Goal: Task Accomplishment & Management: Manage account settings

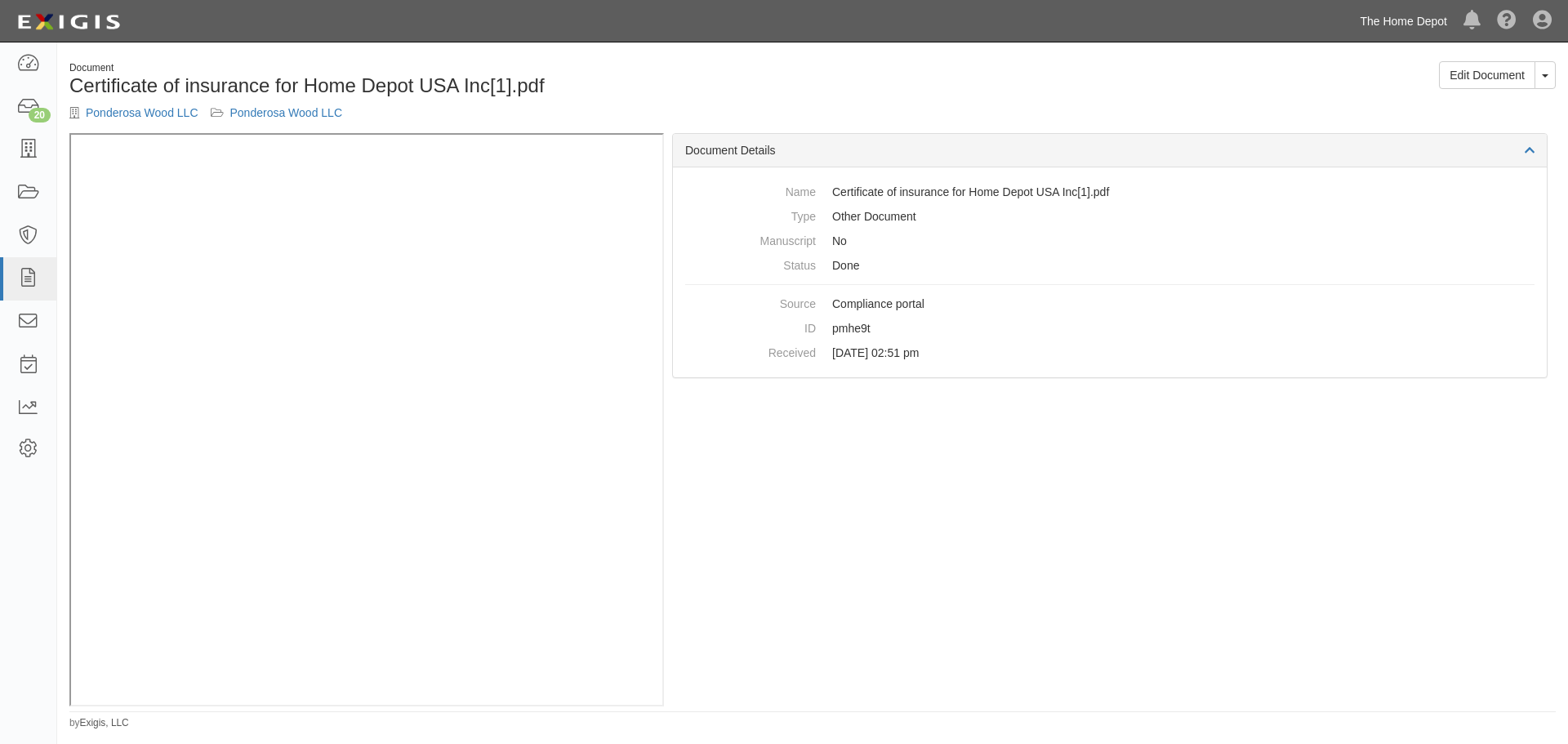
click at [1422, 25] on link "The Home Depot" at bounding box center [1403, 21] width 103 height 33
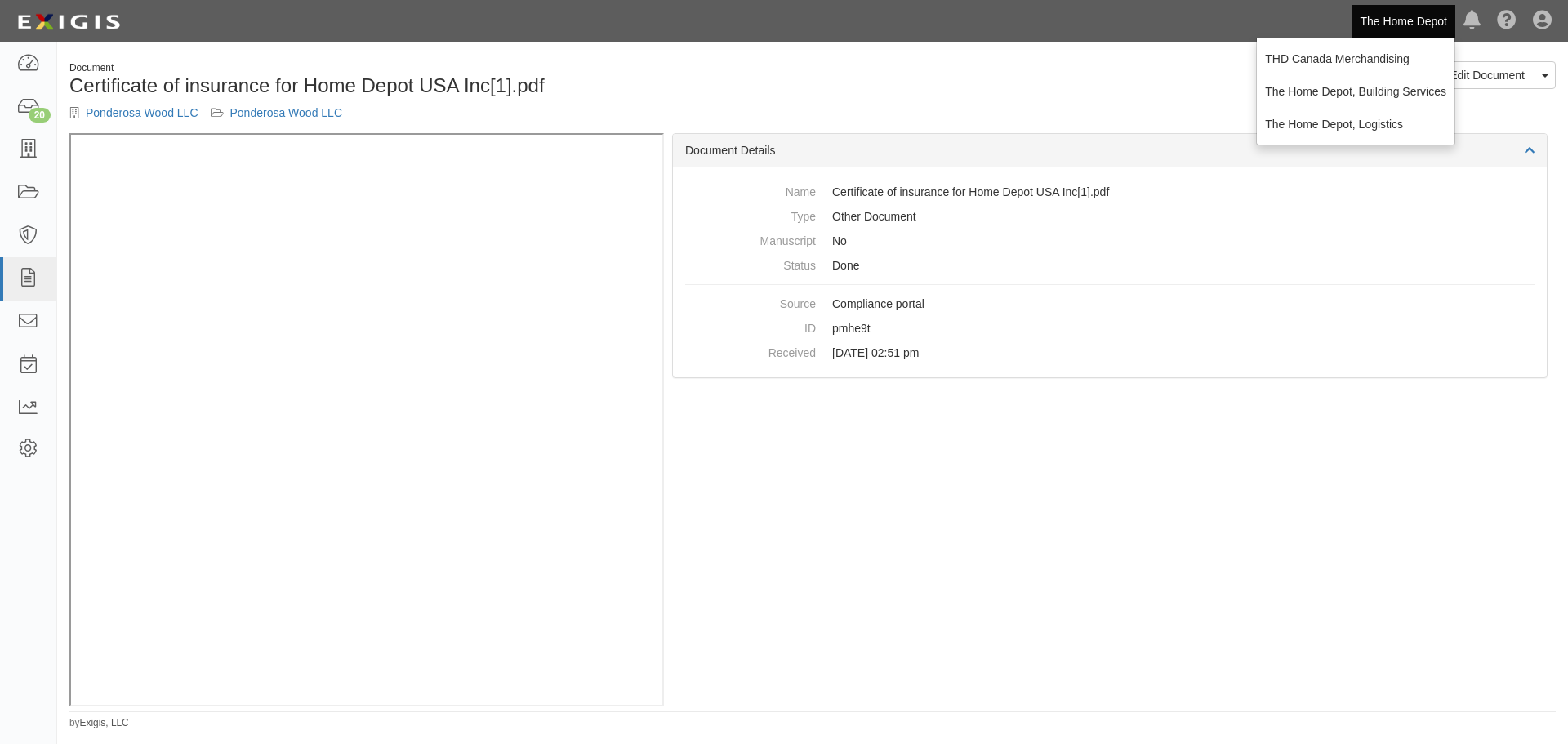
click at [922, 94] on div "Edit Document Toggle Document Dropdown View Document View Audit Trail Archive D…" at bounding box center [1191, 81] width 756 height 40
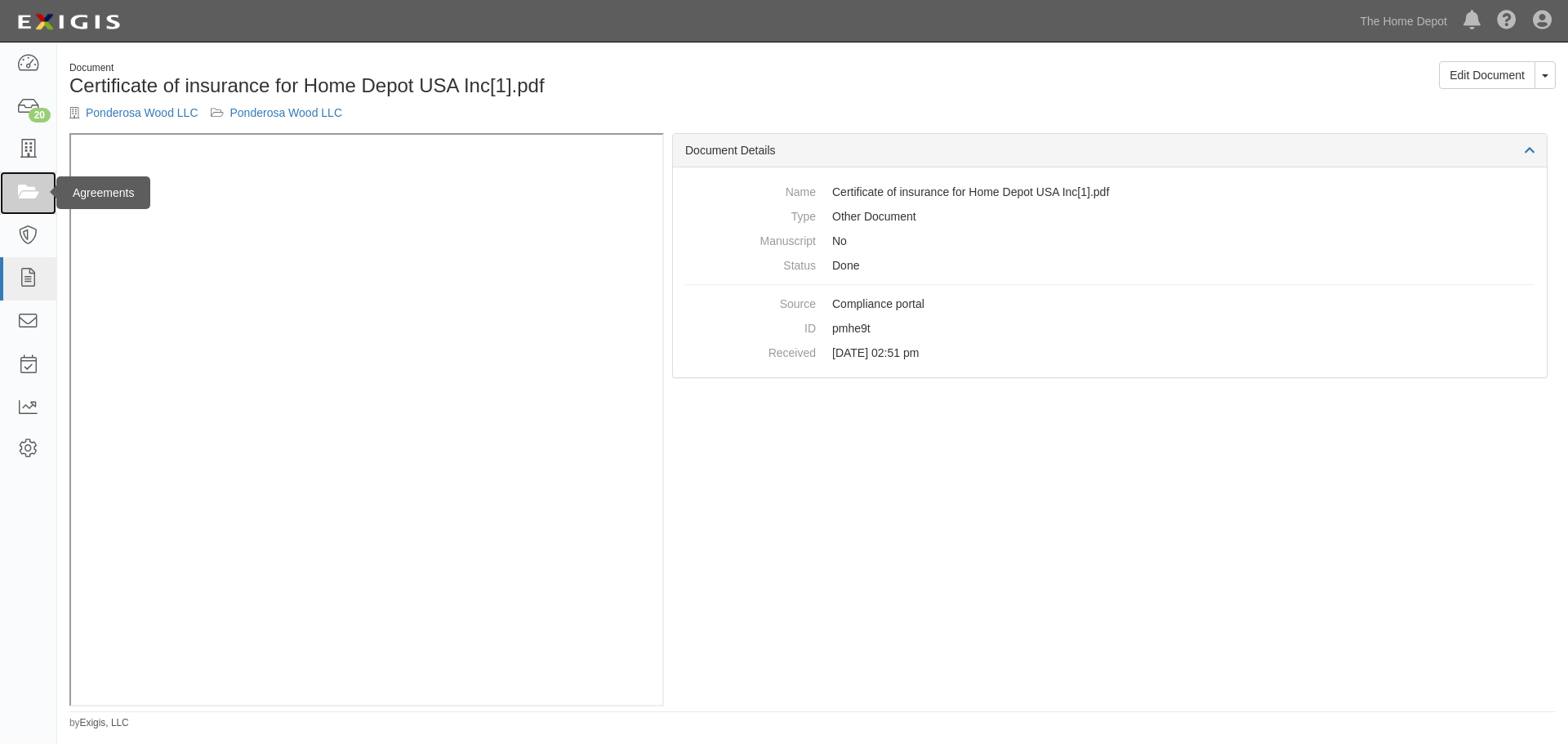
click at [18, 181] on link at bounding box center [28, 193] width 56 height 43
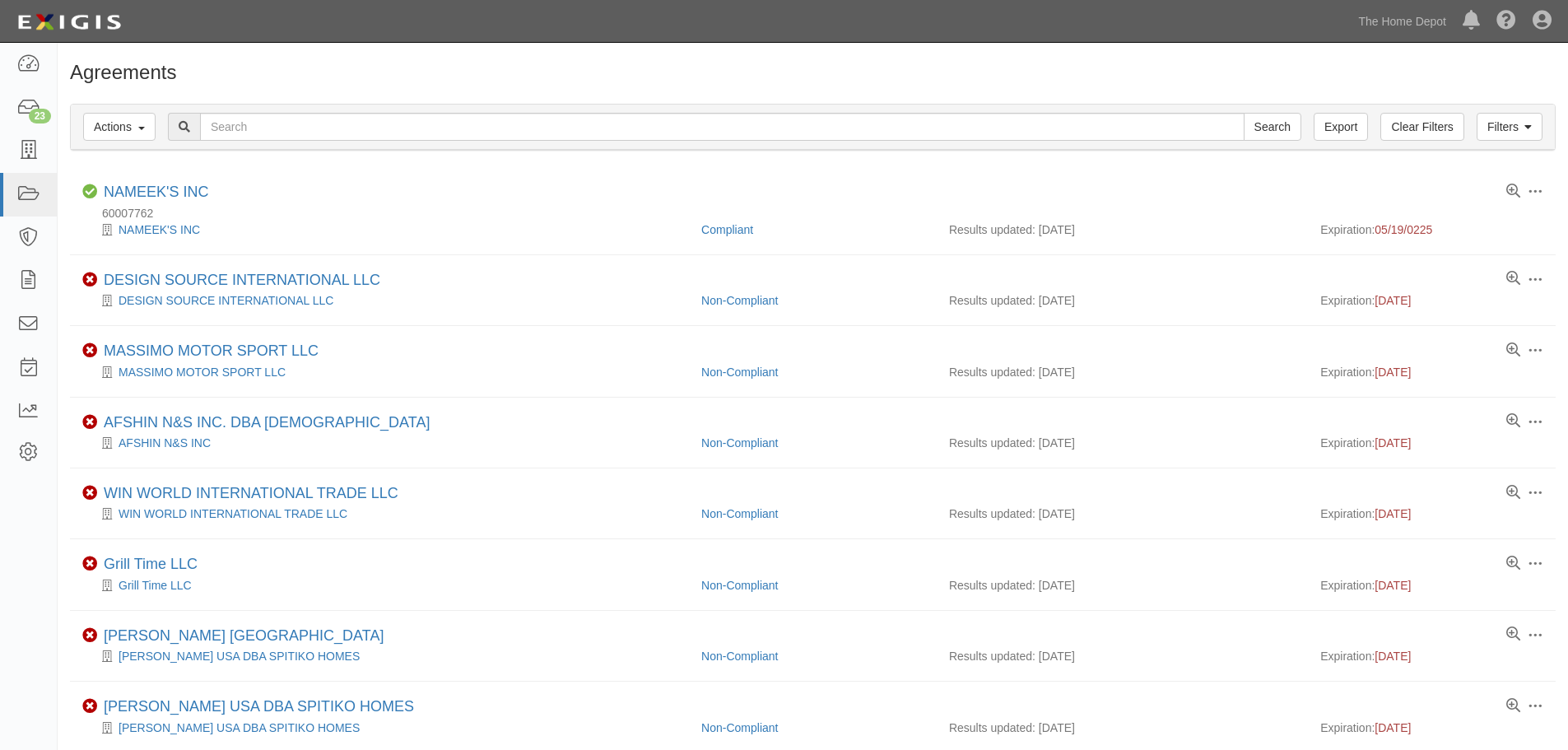
click at [958, 132] on input "text" at bounding box center [722, 127] width 1044 height 28
type input "gypsum"
click at [1244, 112] on input "Search" at bounding box center [1272, 127] width 58 height 28
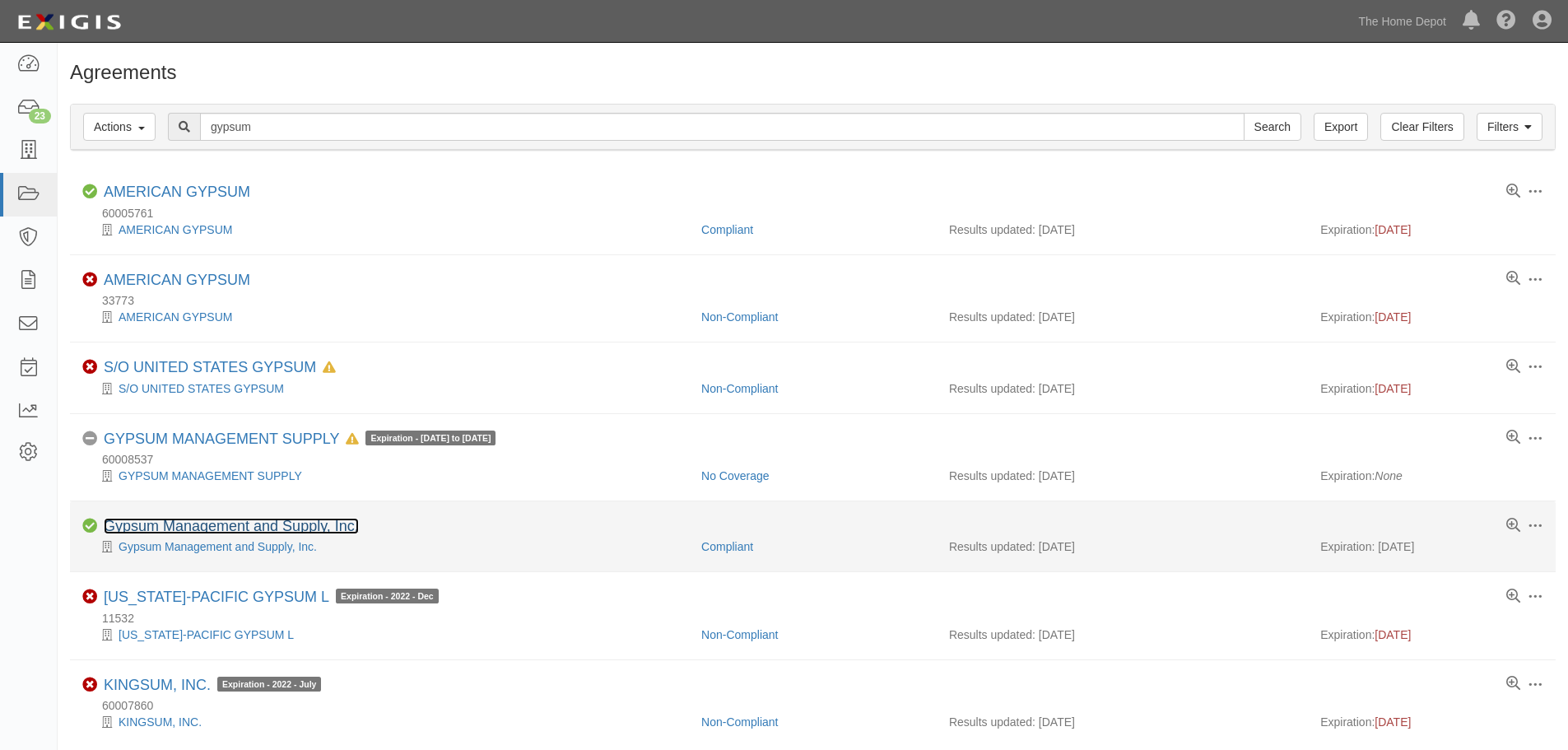
click at [163, 523] on link "Gypsum Management and Supply, Inc." at bounding box center [231, 526] width 255 height 17
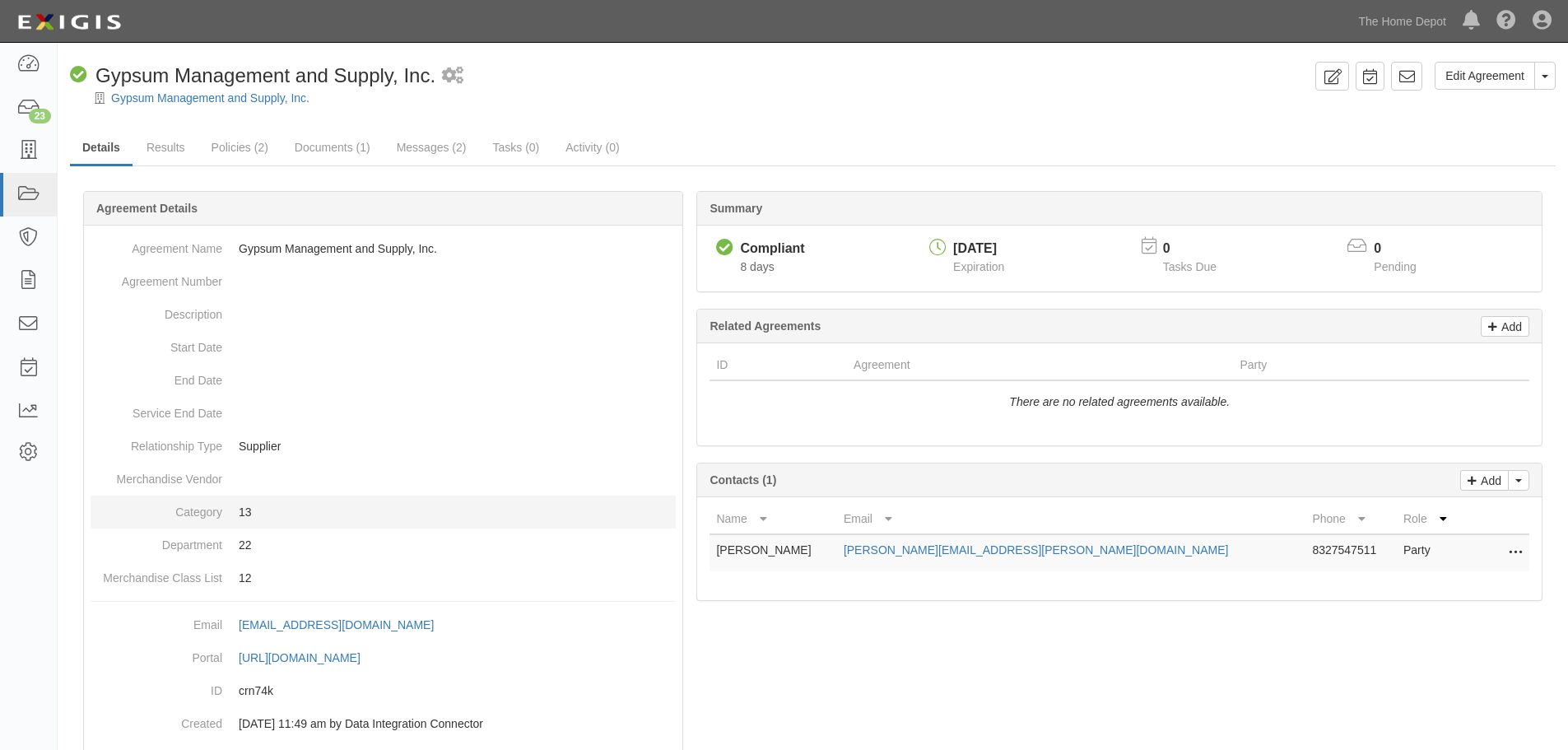
scroll to position [71, 0]
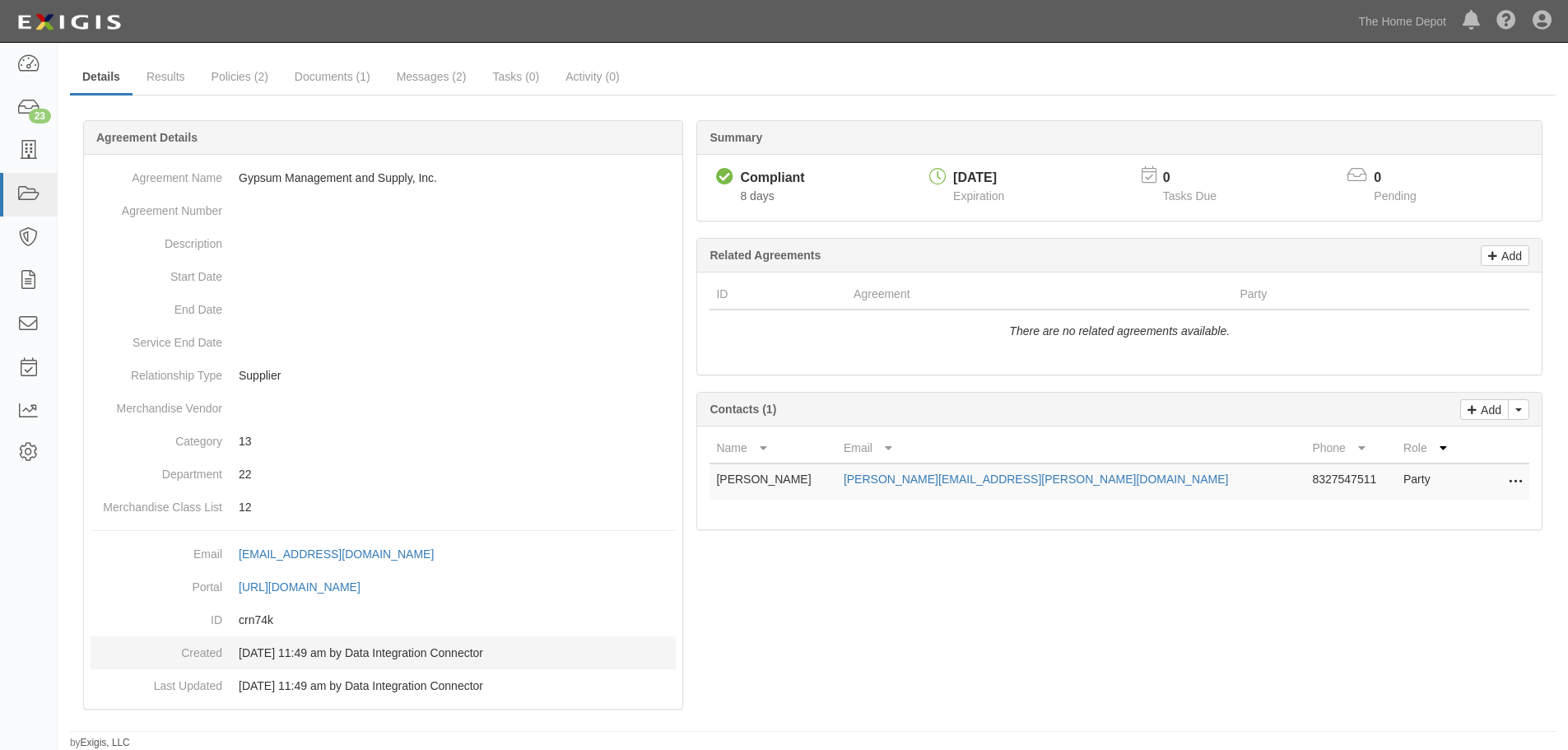
drag, startPoint x: 370, startPoint y: 651, endPoint x: 512, endPoint y: 651, distance: 142.0
click at [512, 651] on dd "09/05/2025 11:49 am by Data Integration Connector" at bounding box center [383, 652] width 585 height 33
click at [238, 651] on dd "09/05/2025 11:49 am by Data Integration Connector" at bounding box center [383, 652] width 585 height 33
drag, startPoint x: 240, startPoint y: 651, endPoint x: 345, endPoint y: 649, distance: 105.0
click at [345, 649] on dd "09/05/2025 11:49 am by Data Integration Connector" at bounding box center [383, 652] width 585 height 33
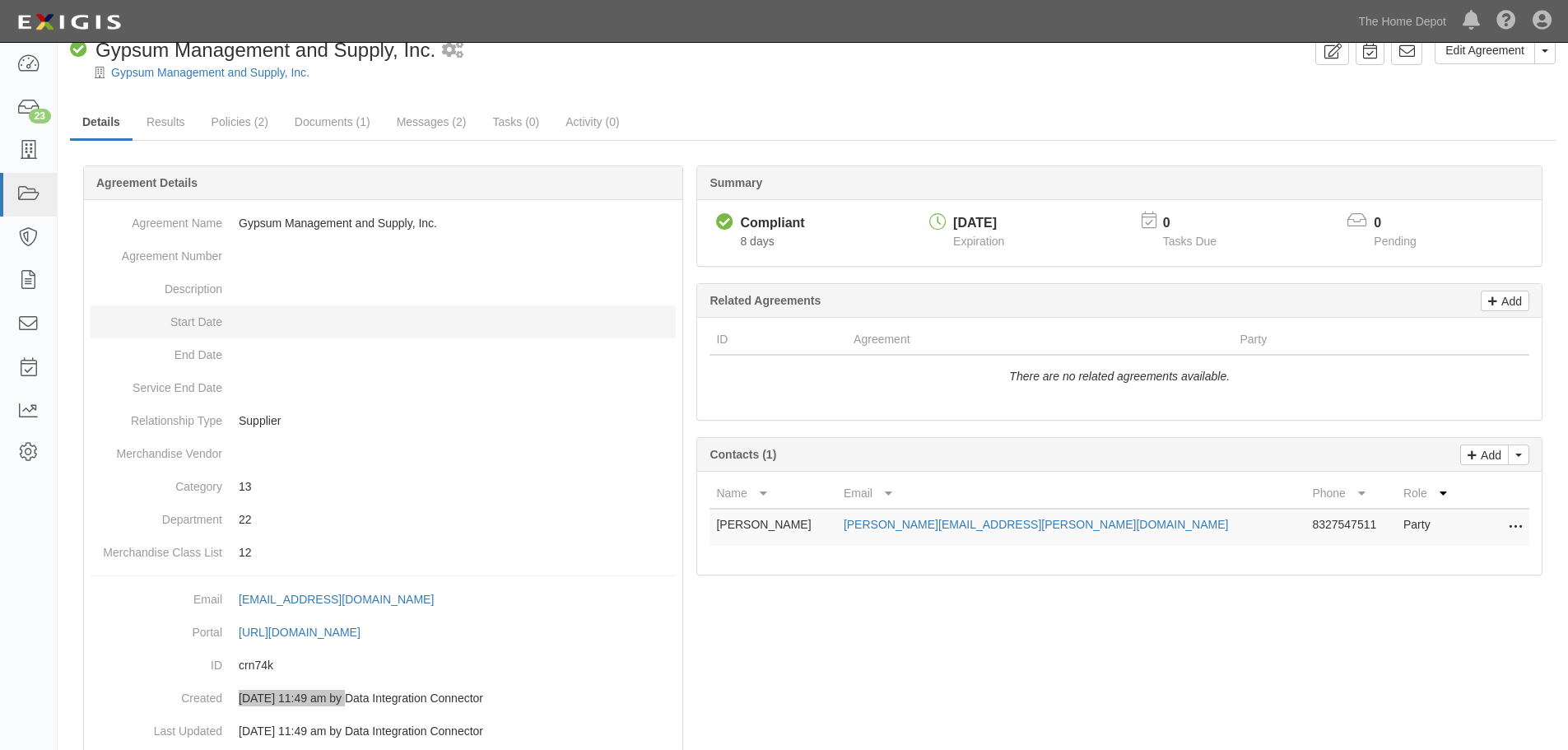
scroll to position [0, 0]
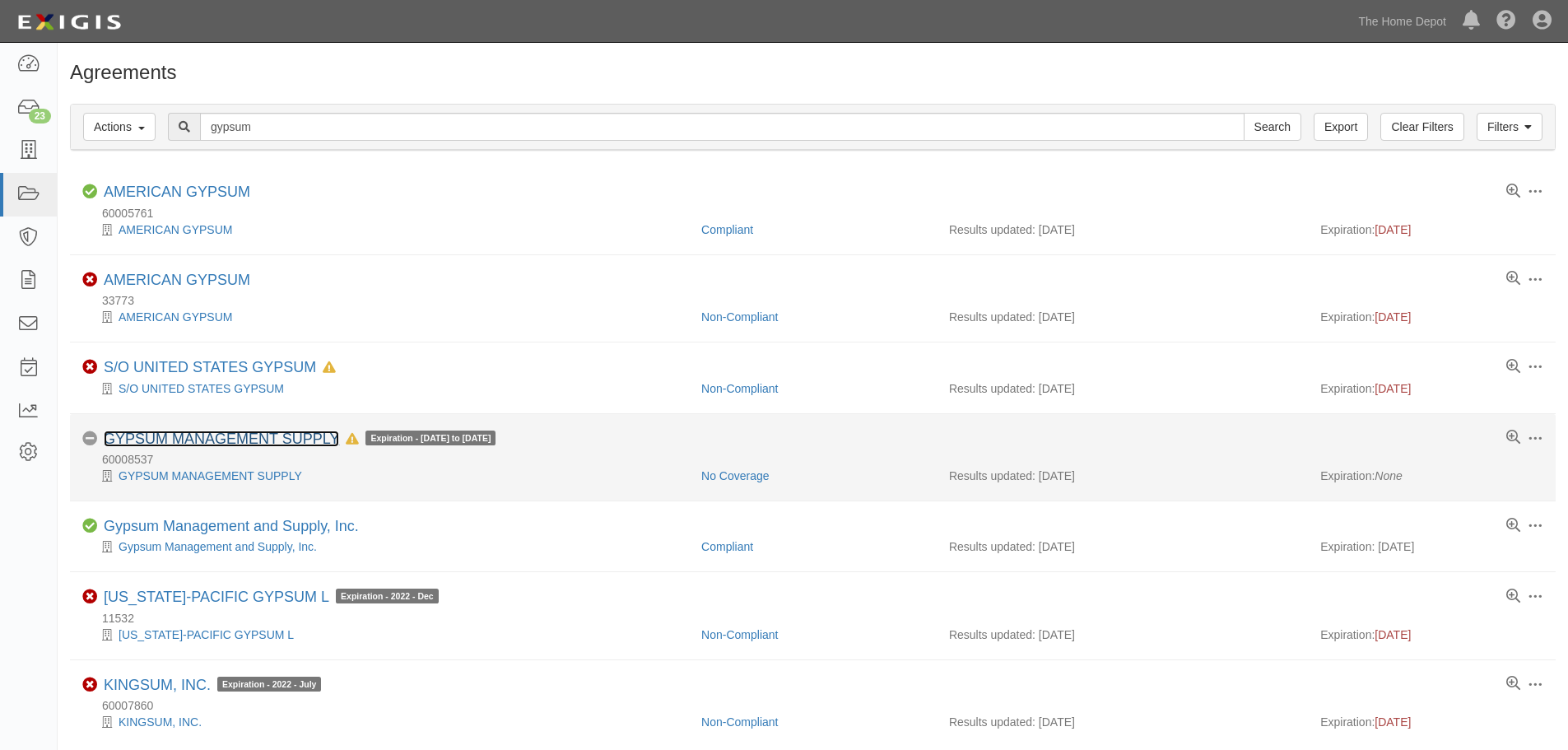
click at [208, 434] on link "GYPSUM MANAGEMENT SUPPLY" at bounding box center [221, 439] width 235 height 17
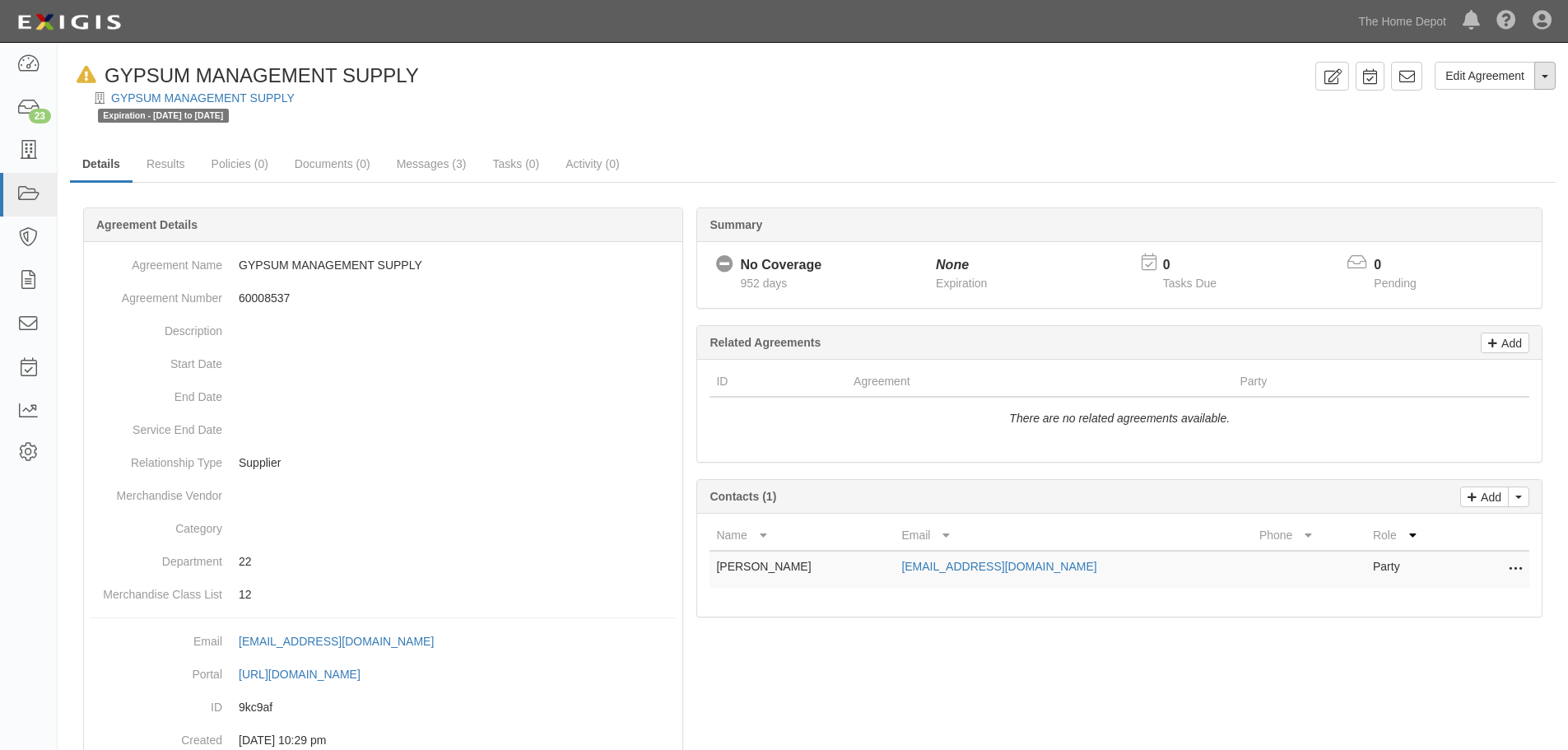
click at [1543, 73] on button "Toggle Agreement Dropdown" at bounding box center [1545, 76] width 22 height 28
click at [1476, 152] on link "Delete Agreement" at bounding box center [1489, 150] width 133 height 22
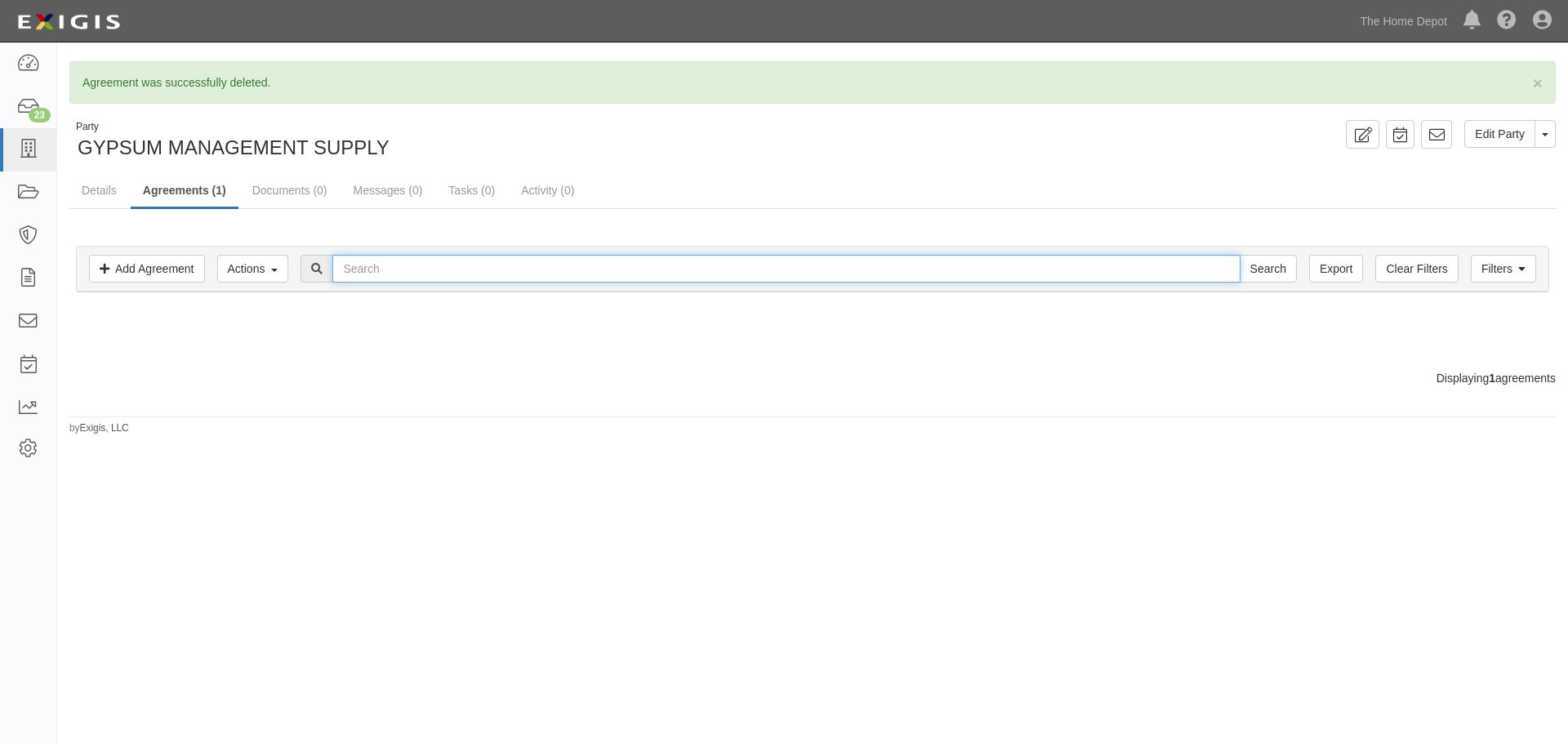
click at [399, 274] on input "text" at bounding box center [786, 269] width 907 height 28
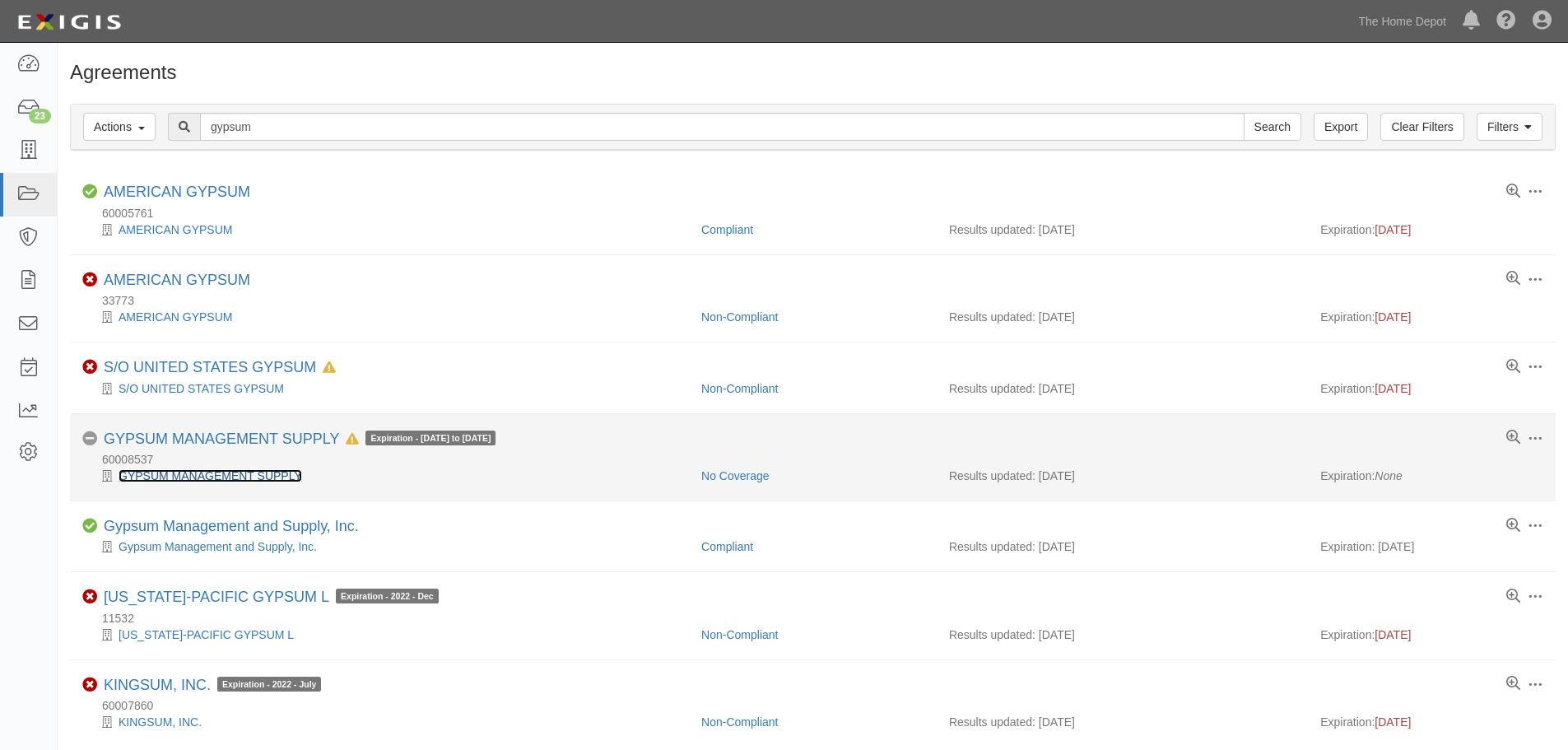
click at [203, 471] on link "GYPSUM MANAGEMENT SUPPLY" at bounding box center [210, 476] width 183 height 13
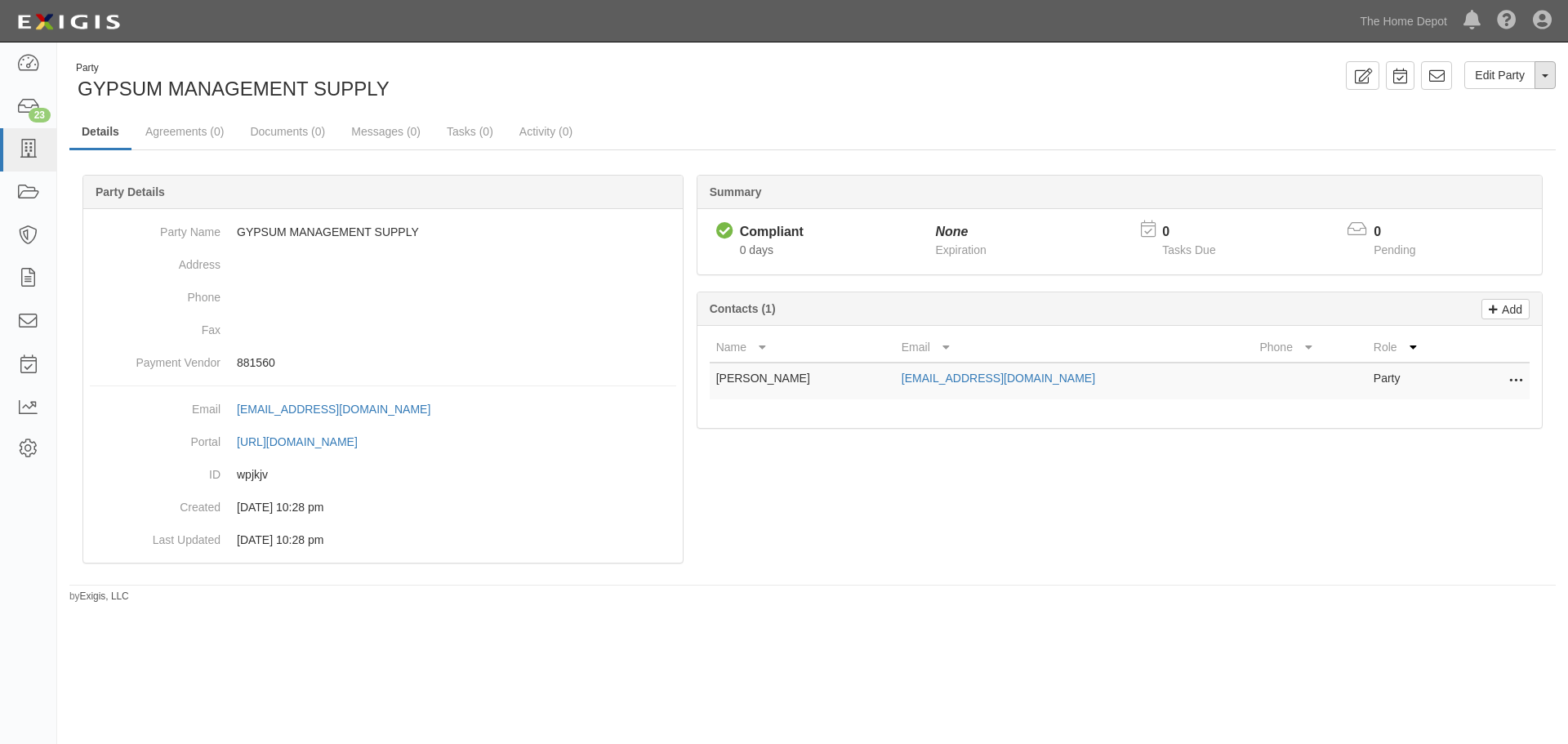
click at [1545, 80] on button "Toggle Party Dropdown" at bounding box center [1546, 75] width 22 height 28
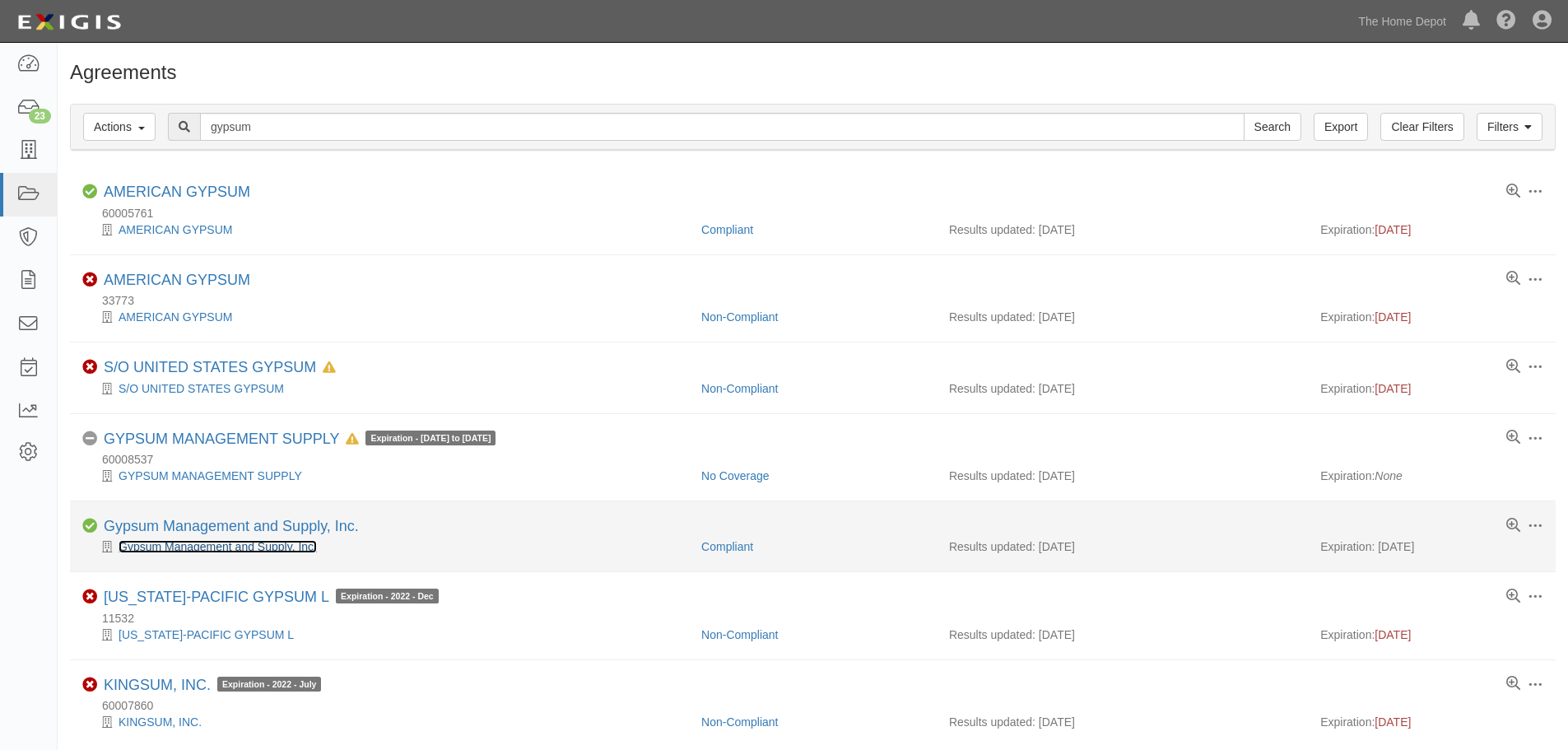
click at [208, 551] on link "Gypsum Management and Supply, Inc." at bounding box center [218, 547] width 198 height 13
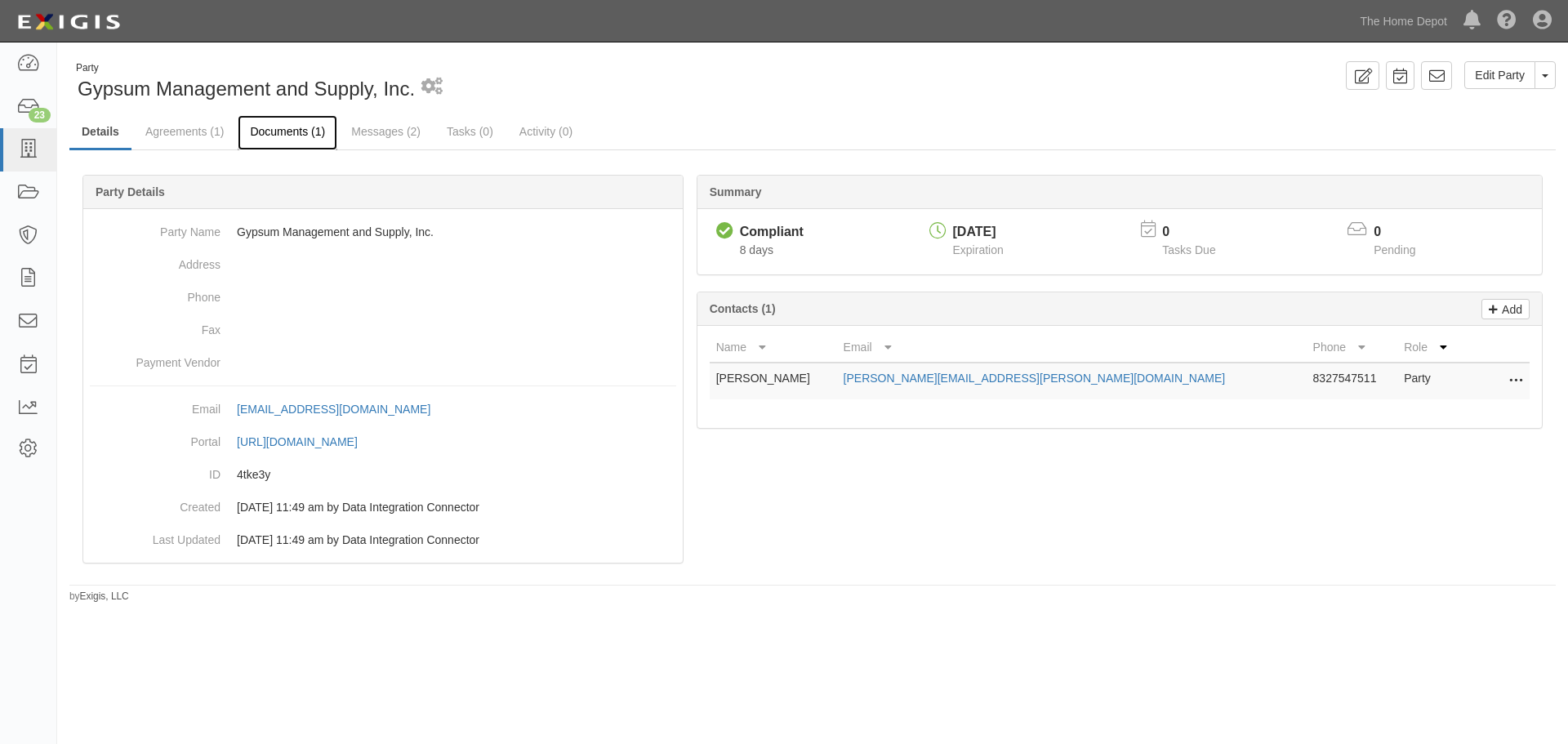
click at [296, 129] on link "Documents (1)" at bounding box center [287, 132] width 99 height 35
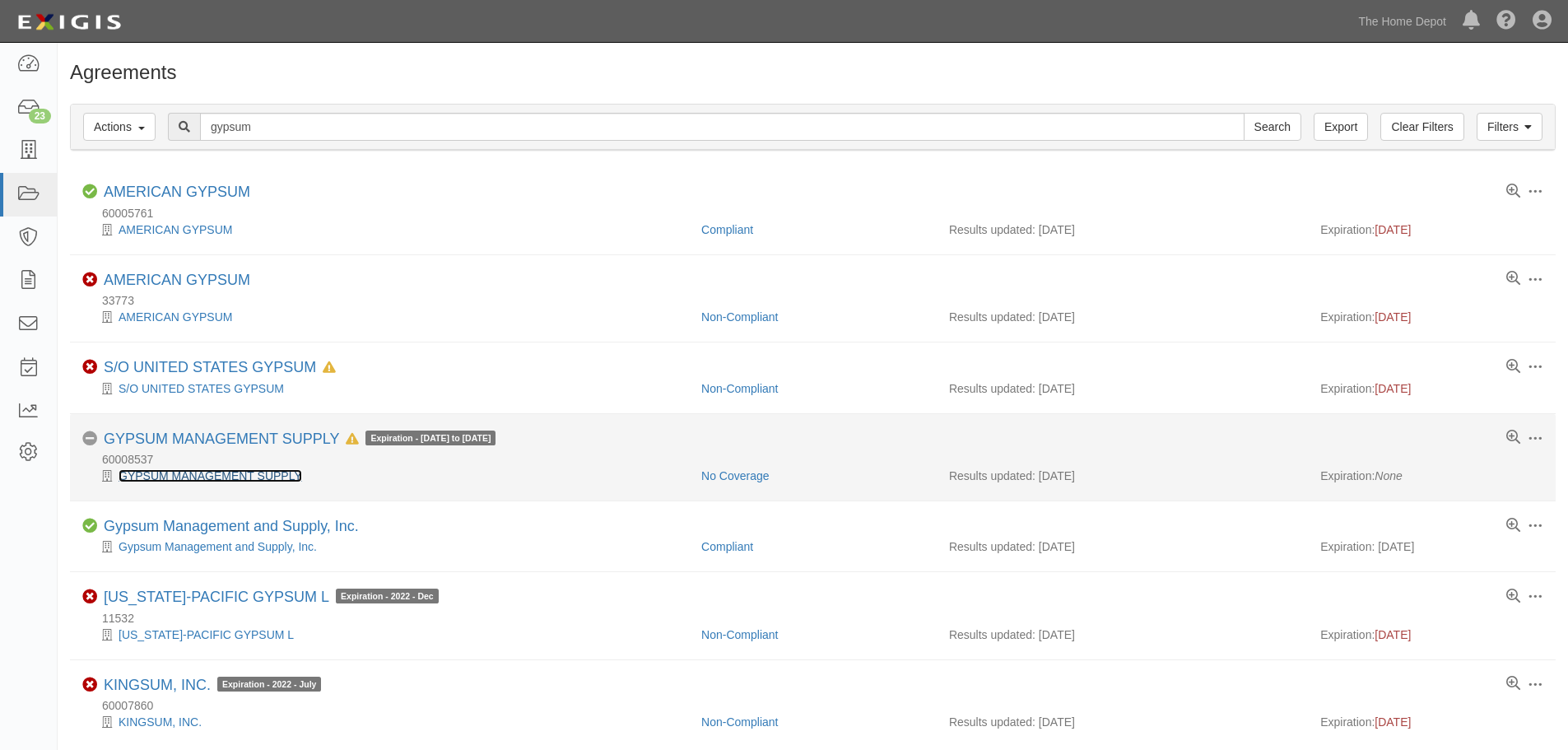
click at [264, 476] on link "GYPSUM MANAGEMENT SUPPLY" at bounding box center [210, 476] width 183 height 13
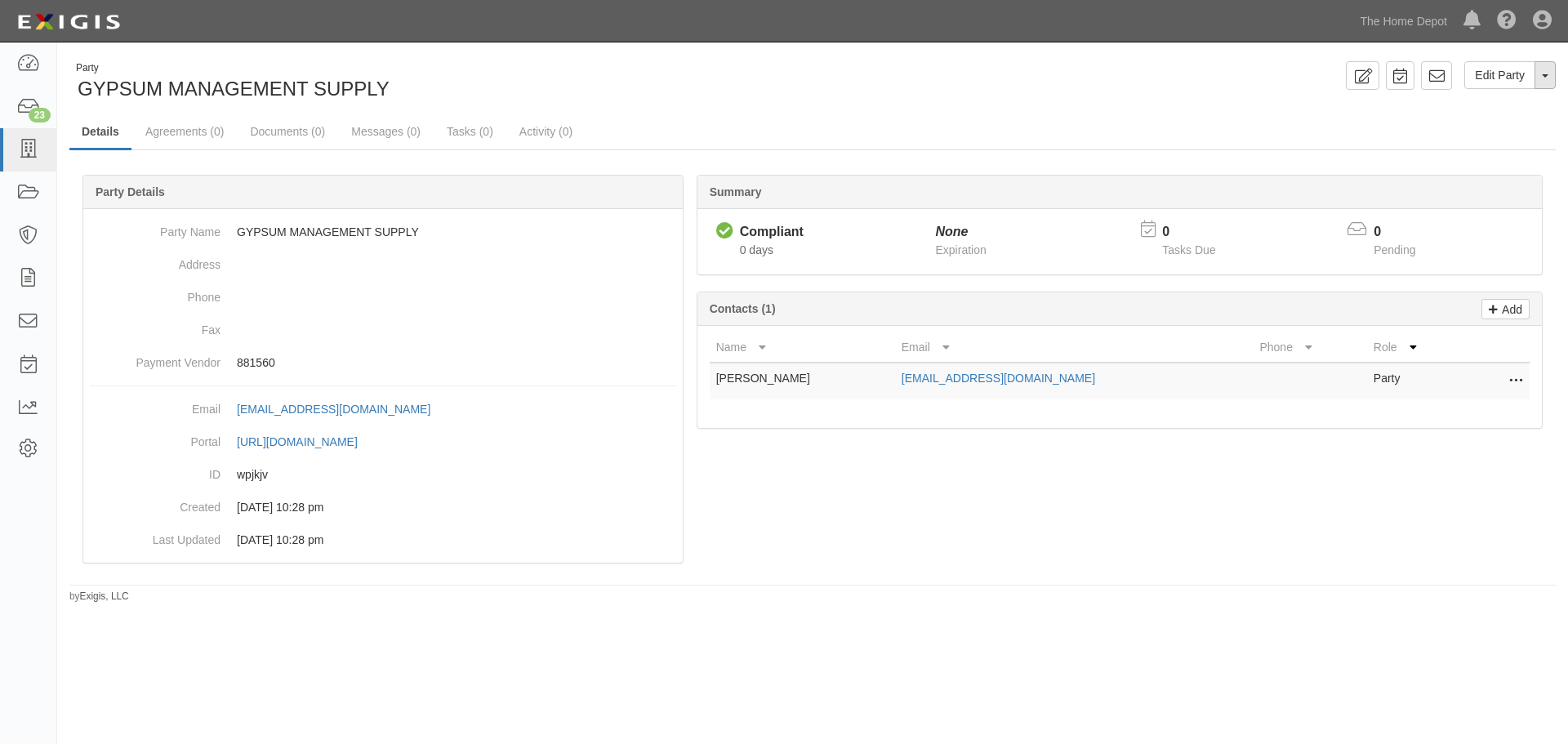
click at [1545, 74] on span "button" at bounding box center [1546, 76] width 7 height 3
click at [1487, 151] on link "Delete Party" at bounding box center [1490, 149] width 129 height 21
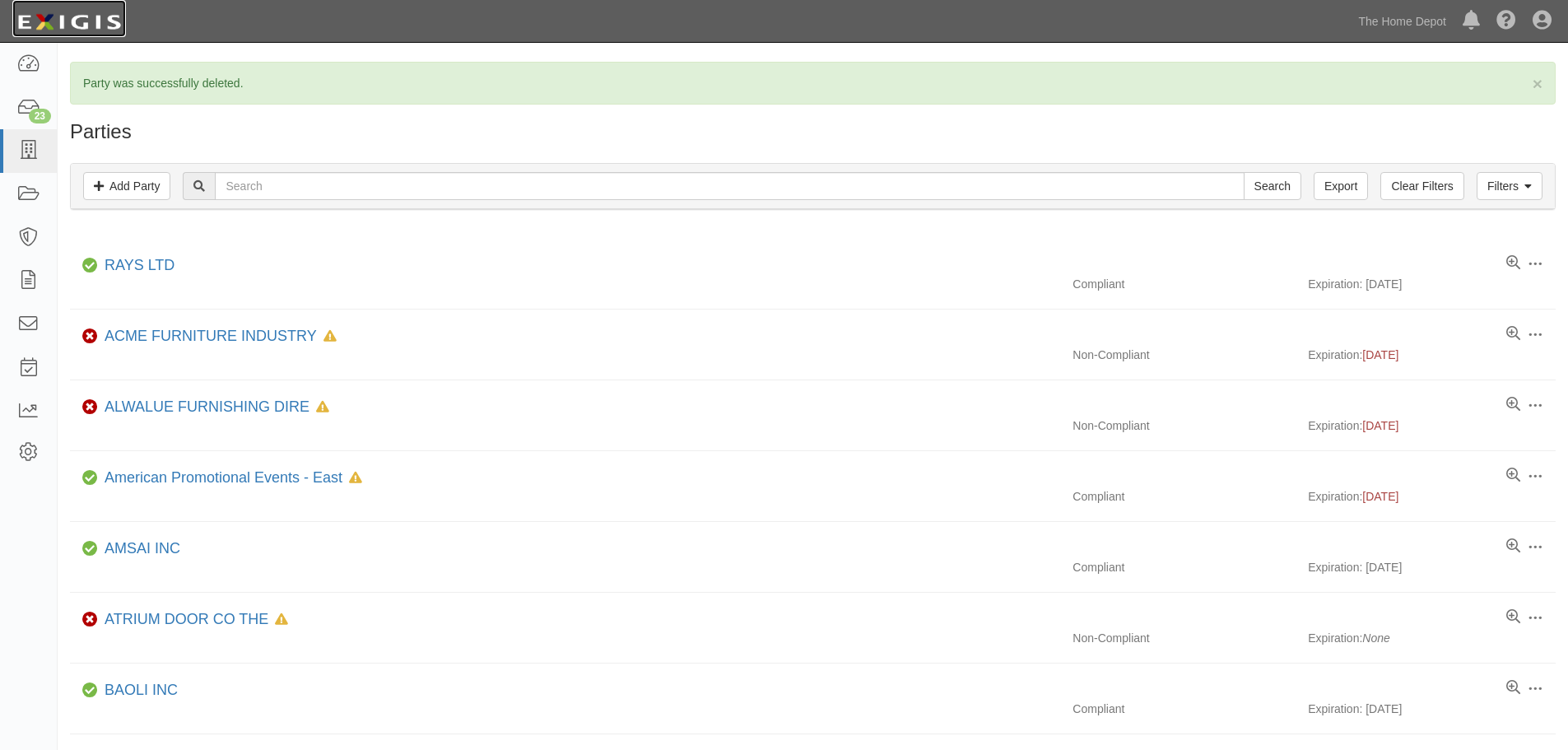
click at [33, 28] on img at bounding box center [69, 22] width 113 height 30
